Goal: Task Accomplishment & Management: Manage account settings

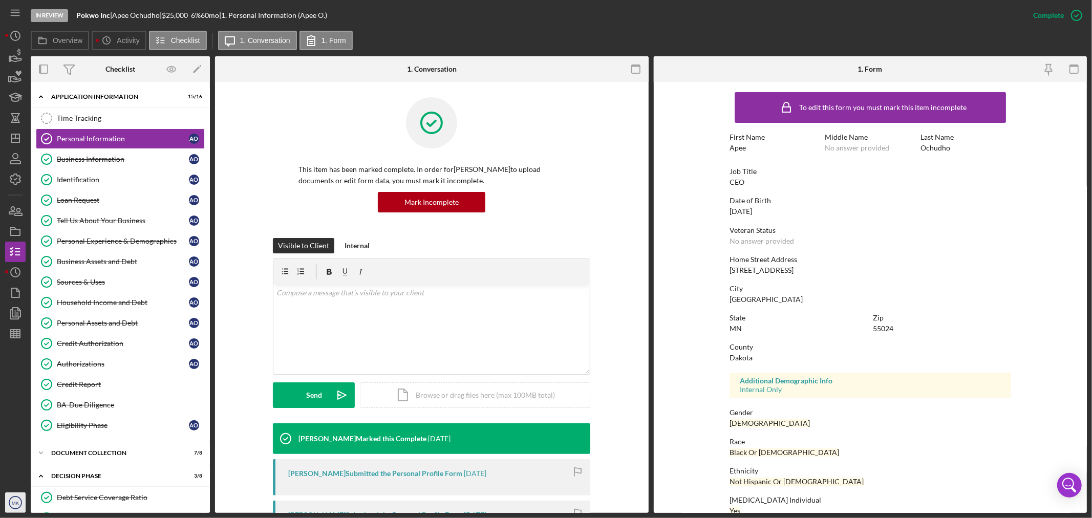
click at [12, 502] on text "MK" at bounding box center [16, 503] width 8 height 6
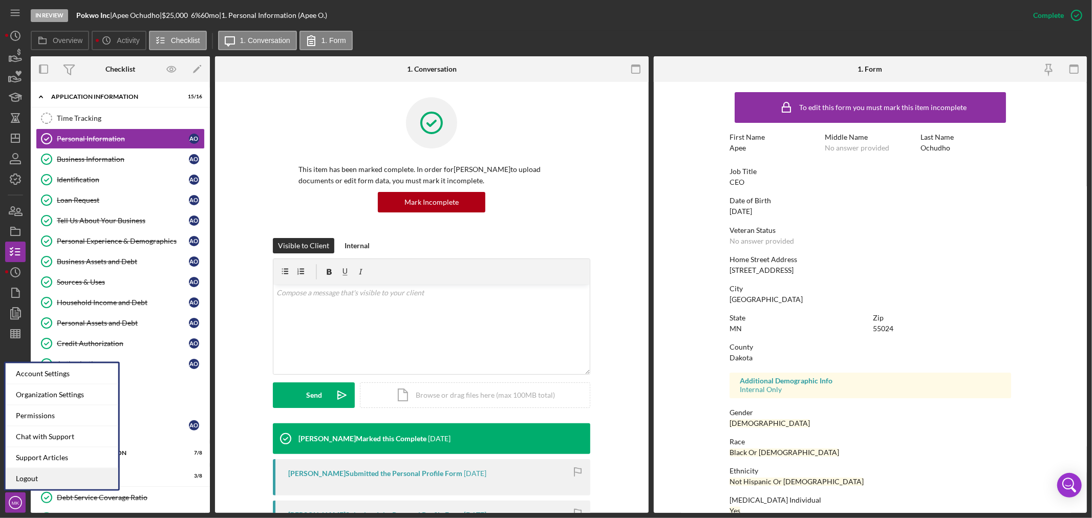
click at [51, 478] on link "Logout" at bounding box center [62, 479] width 113 height 21
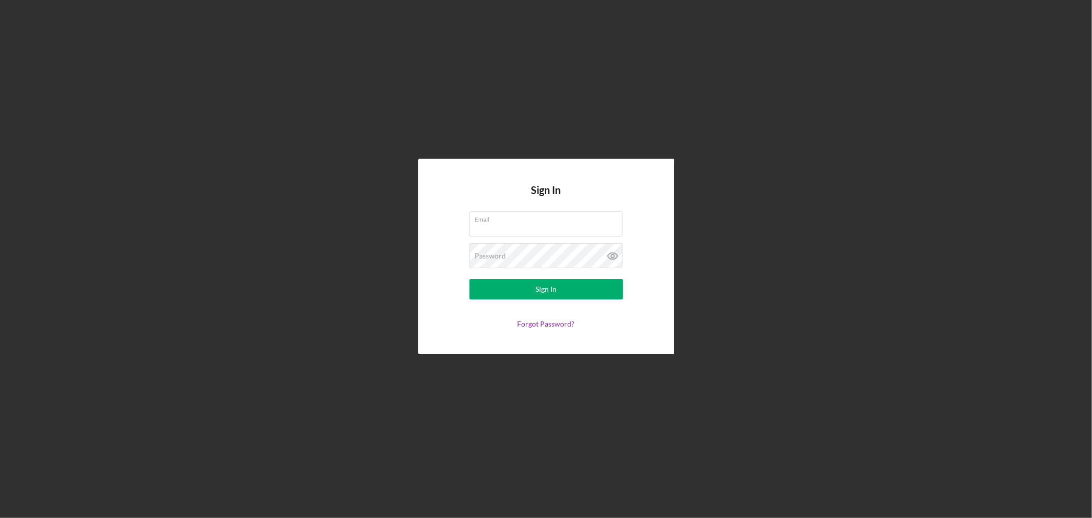
type input "[EMAIL_ADDRESS][DOMAIN_NAME]"
